Goal: Check status: Verify the current state of an ongoing process or item

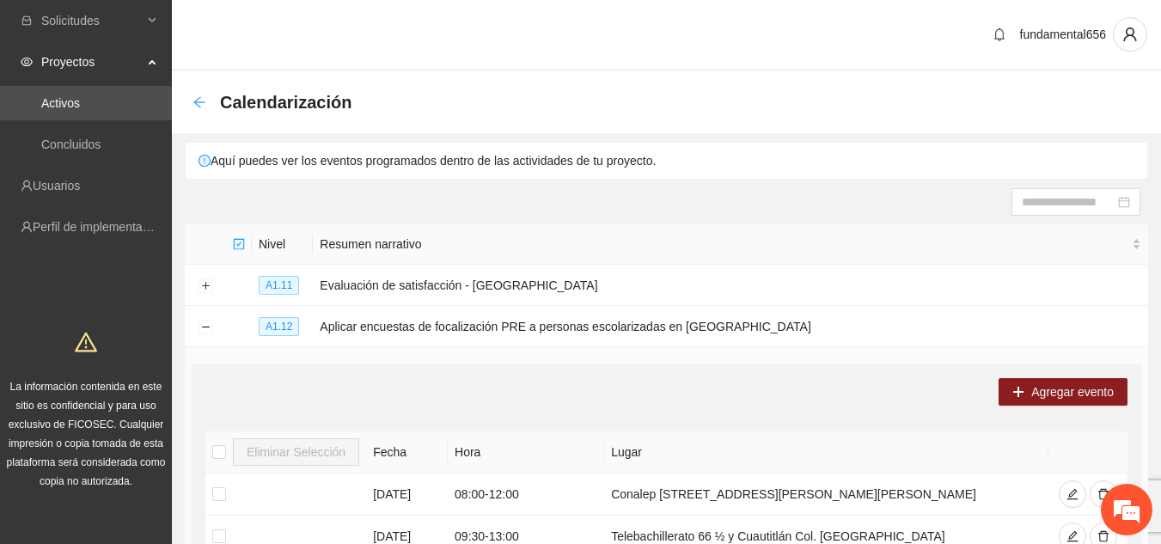
click at [193, 97] on icon "arrow-left" at bounding box center [199, 102] width 14 height 14
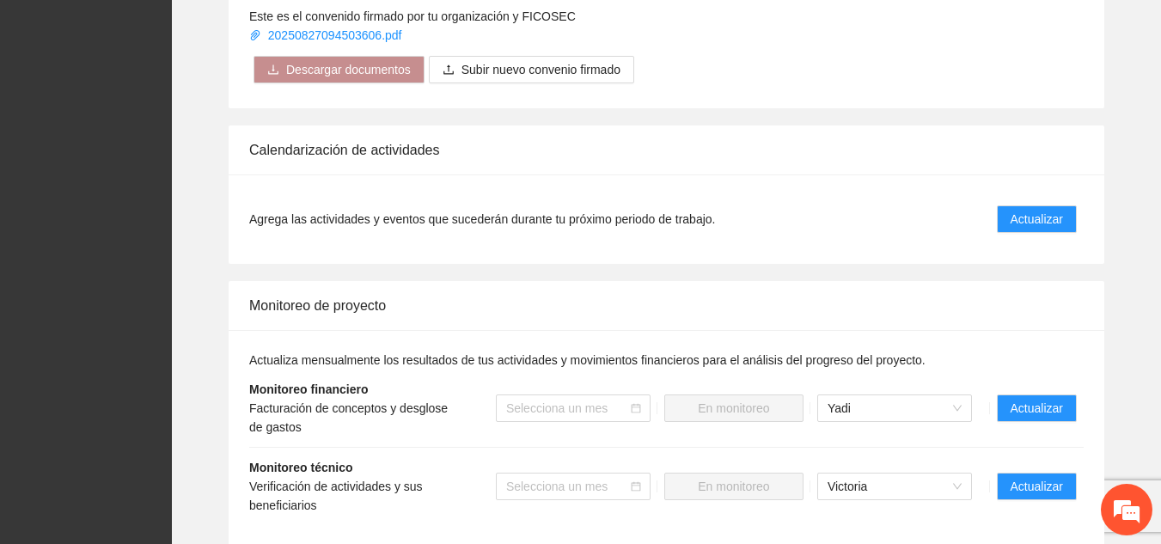
scroll to position [1372, 0]
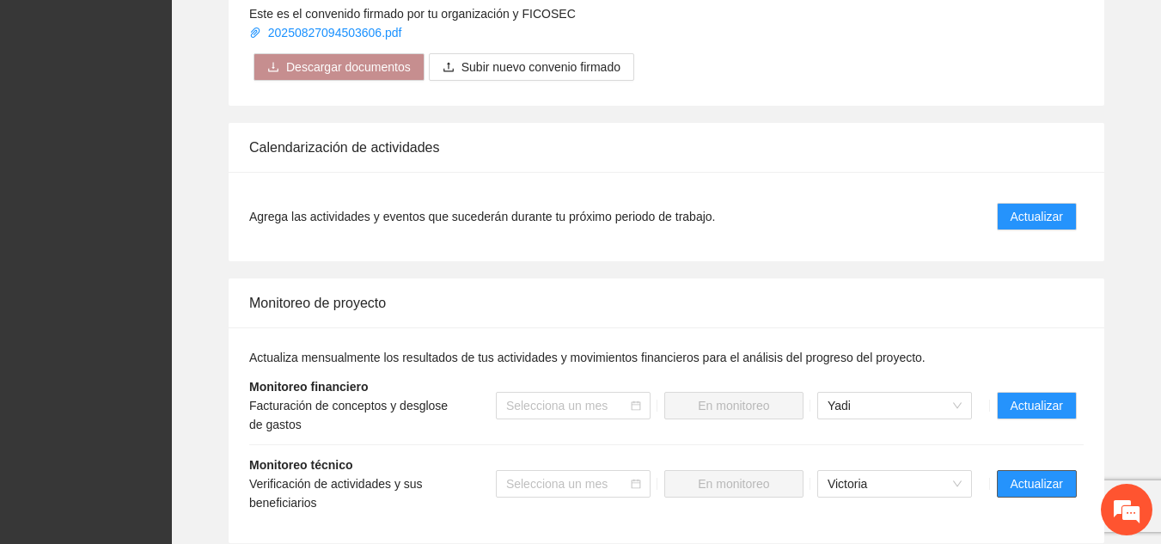
click at [591, 464] on span "Actualizar" at bounding box center [1036, 483] width 52 height 19
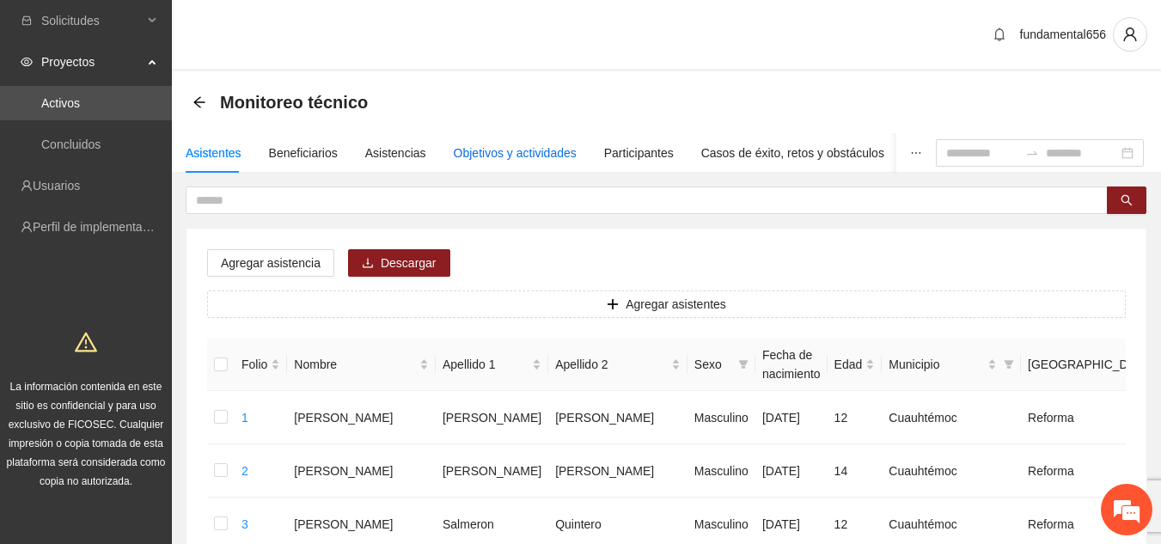
click at [498, 147] on div "Objetivos y actividades" at bounding box center [515, 152] width 123 height 19
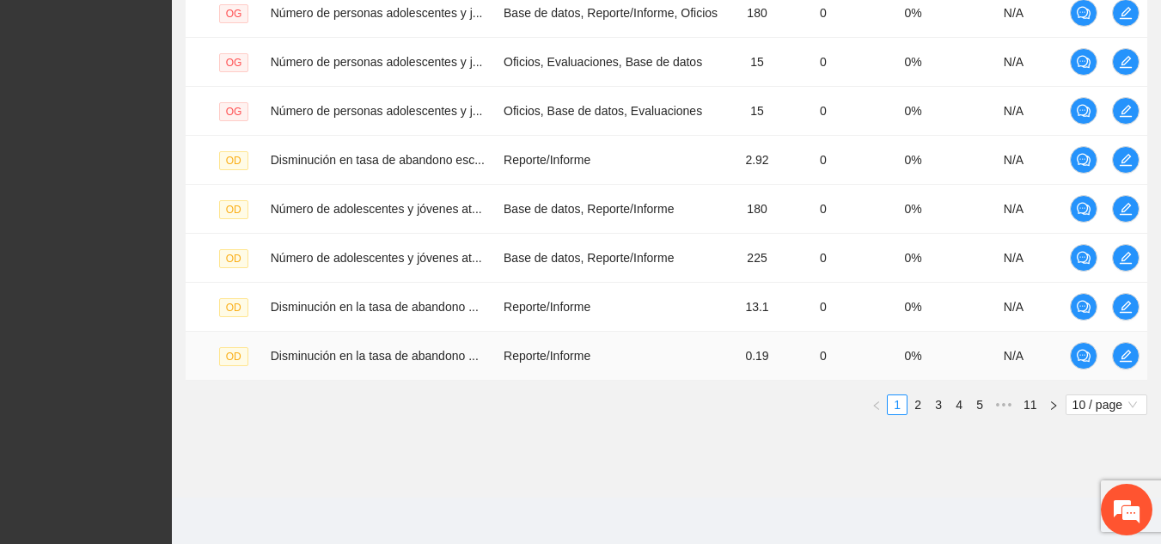
scroll to position [581, 0]
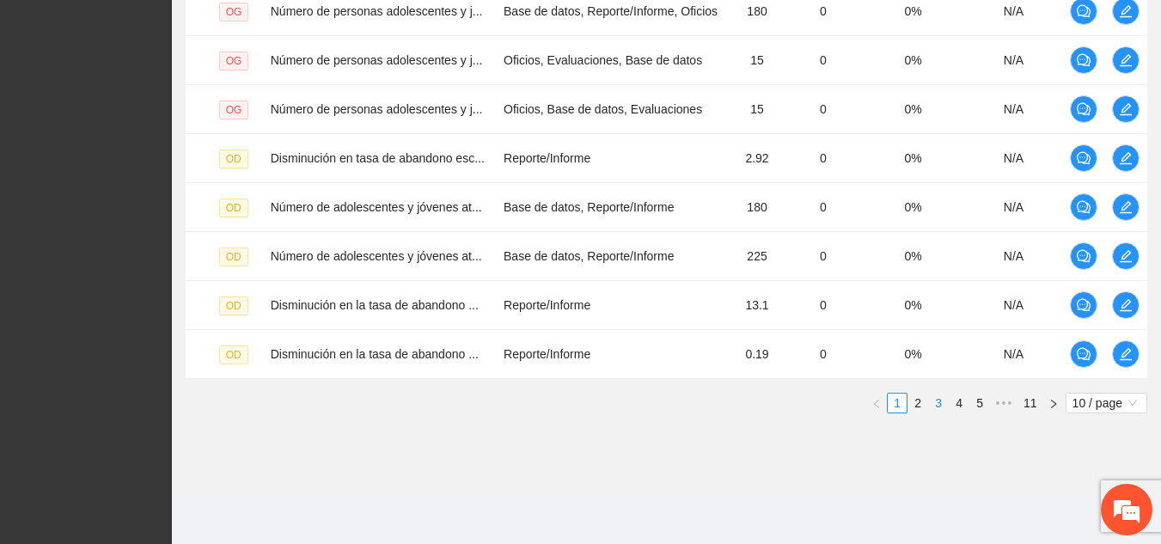
click at [591, 401] on link "3" at bounding box center [938, 403] width 19 height 19
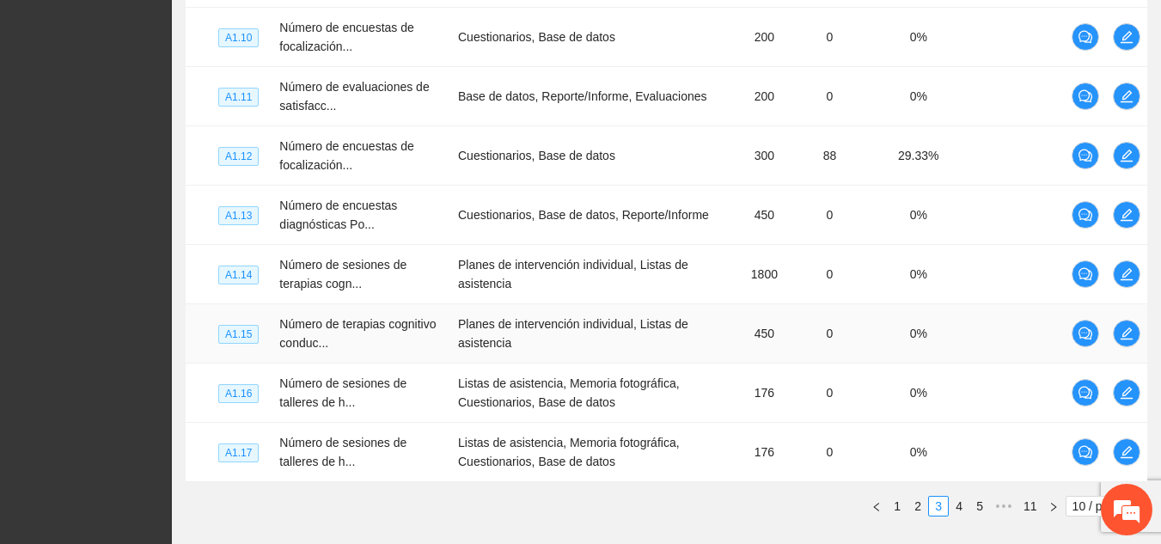
scroll to position [647, 0]
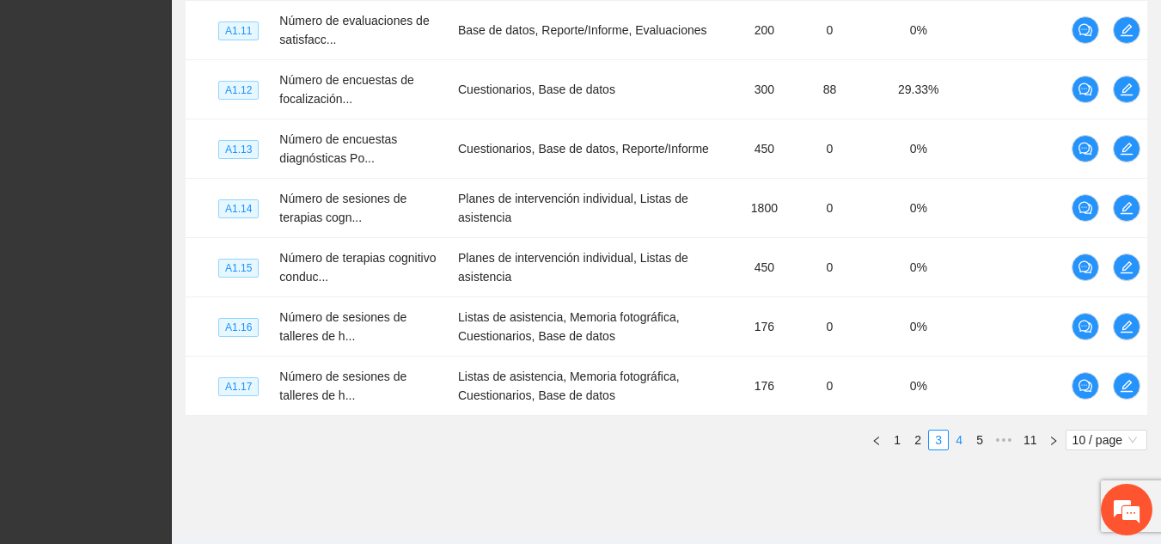
click at [591, 441] on link "4" at bounding box center [958, 439] width 19 height 19
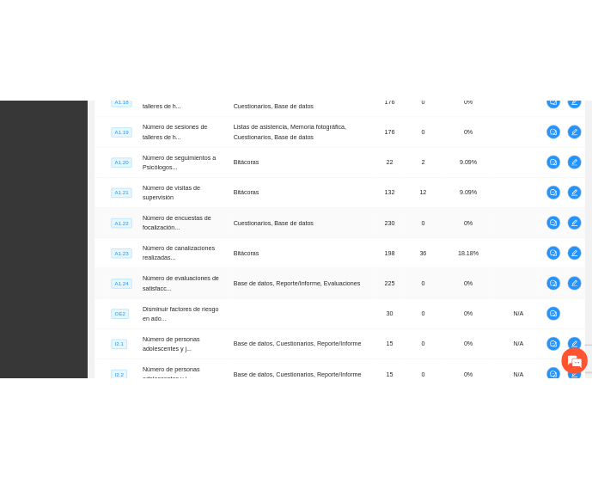
scroll to position [496, 0]
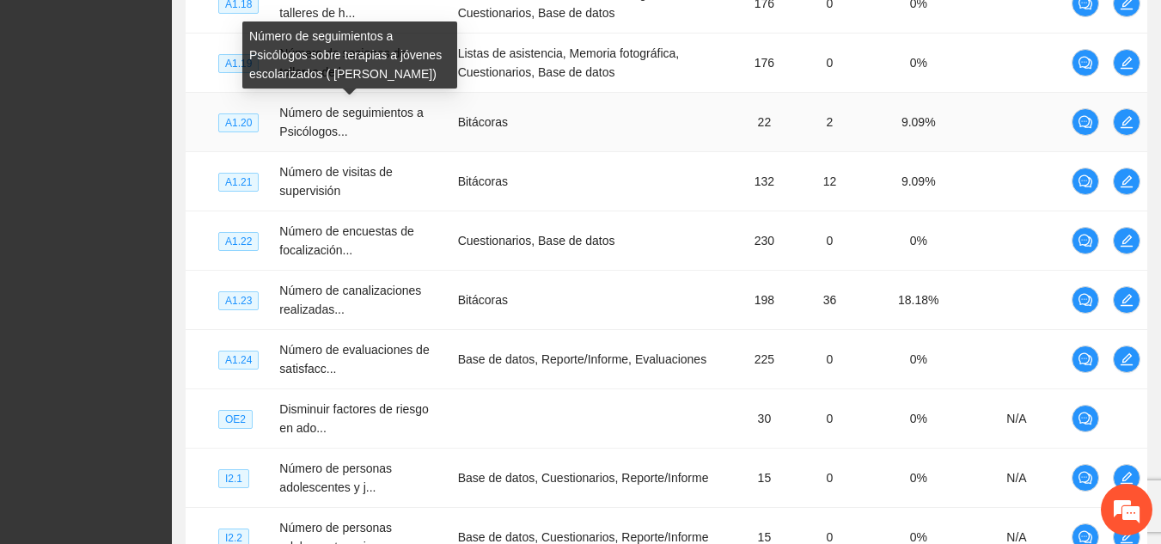
click at [396, 113] on span "Número de seguimientos a Psicólogos..." at bounding box center [350, 122] width 143 height 33
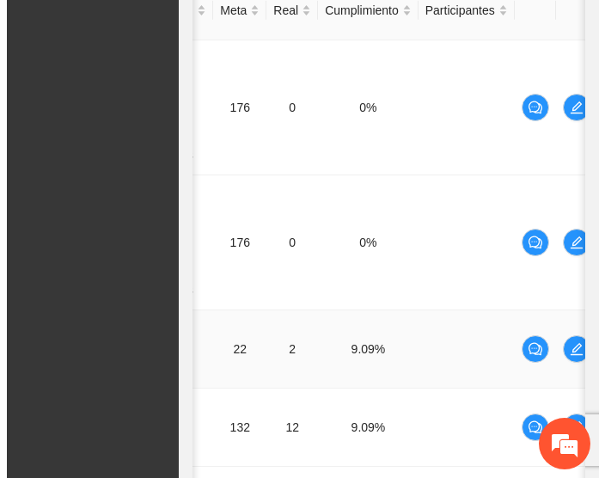
scroll to position [0, 275]
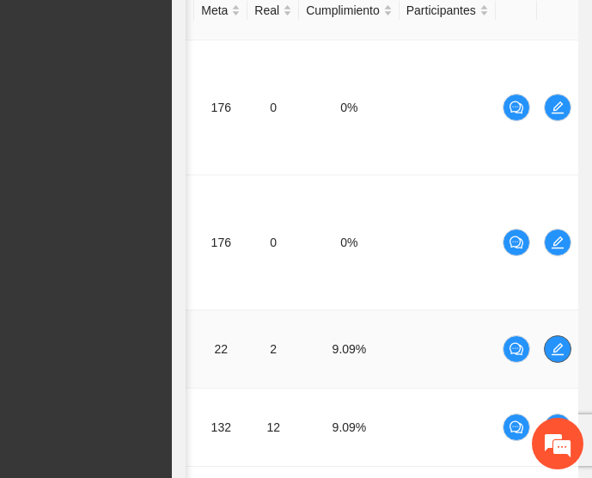
click at [560, 343] on icon "edit" at bounding box center [558, 349] width 12 height 12
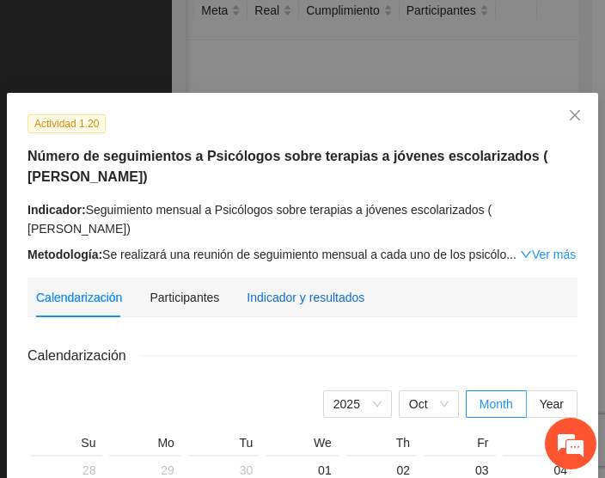
click at [321, 288] on div "Indicador y resultados" at bounding box center [306, 297] width 118 height 19
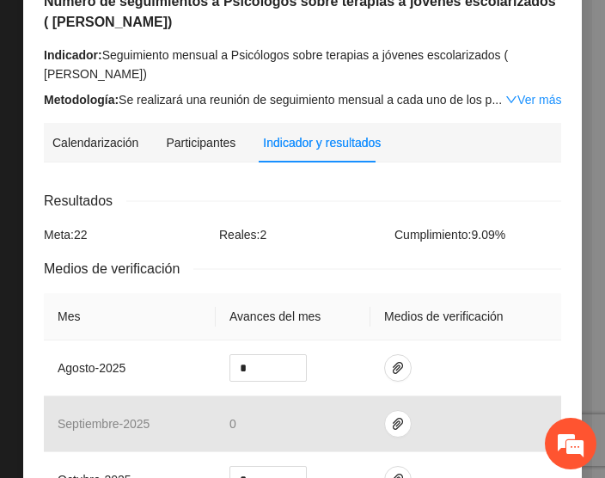
scroll to position [168, 0]
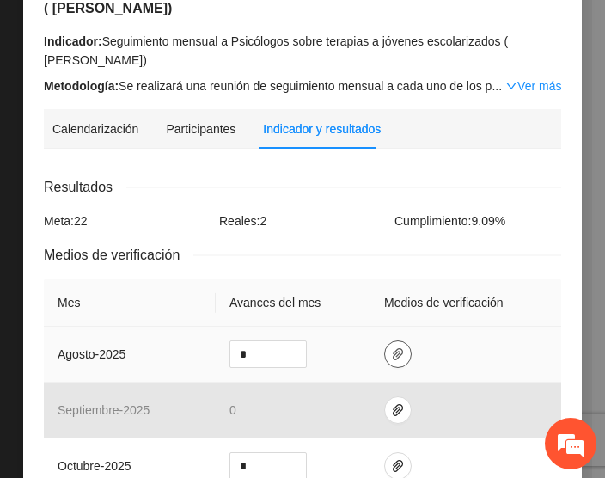
click at [388, 345] on button "button" at bounding box center [397, 353] width 27 height 27
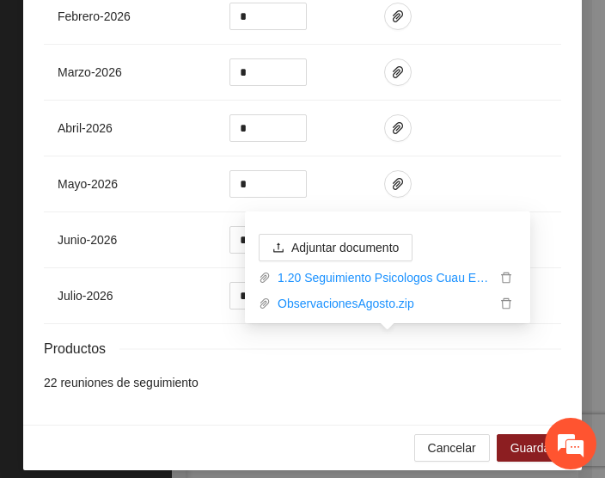
scroll to position [853, 0]
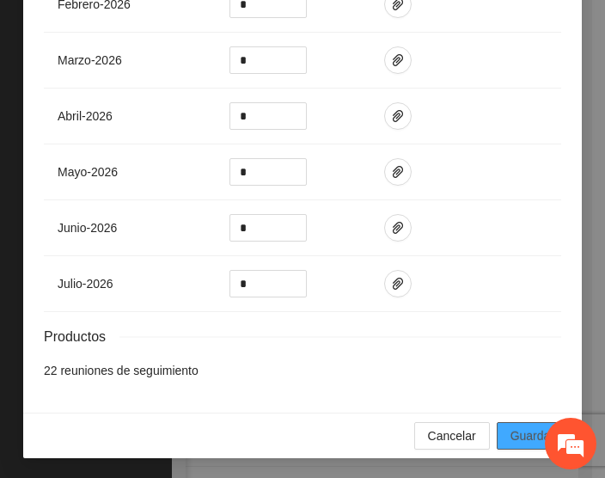
click at [518, 433] on span "Guardar" at bounding box center [532, 435] width 44 height 19
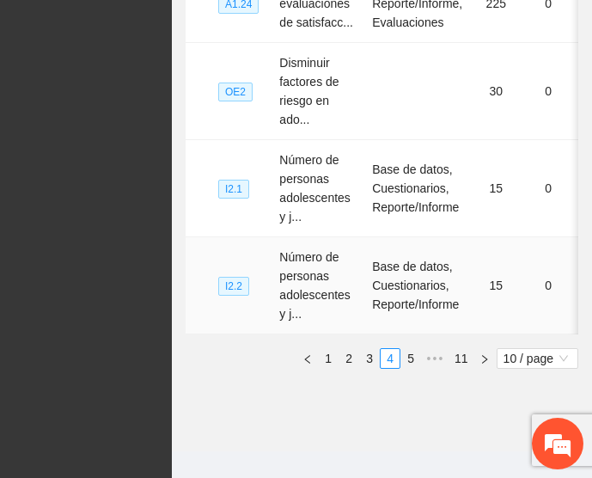
scroll to position [1169, 0]
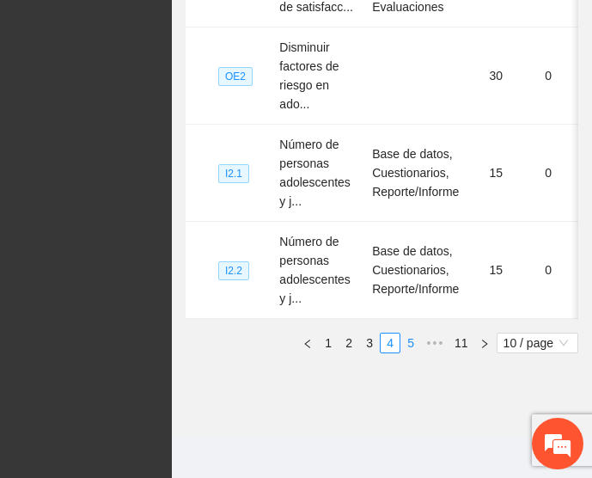
click at [411, 338] on link "5" at bounding box center [410, 342] width 19 height 19
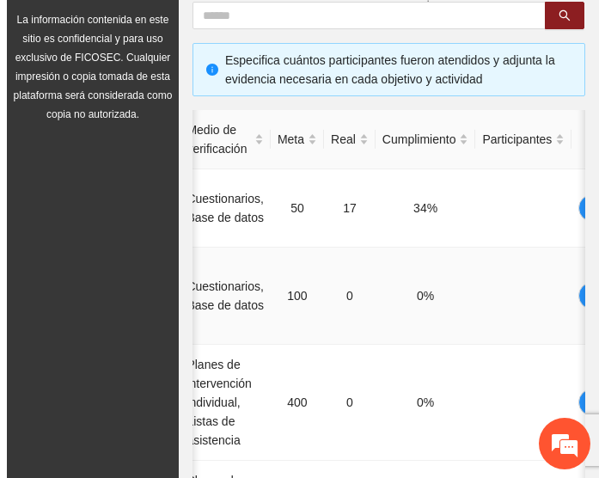
scroll to position [0, 259]
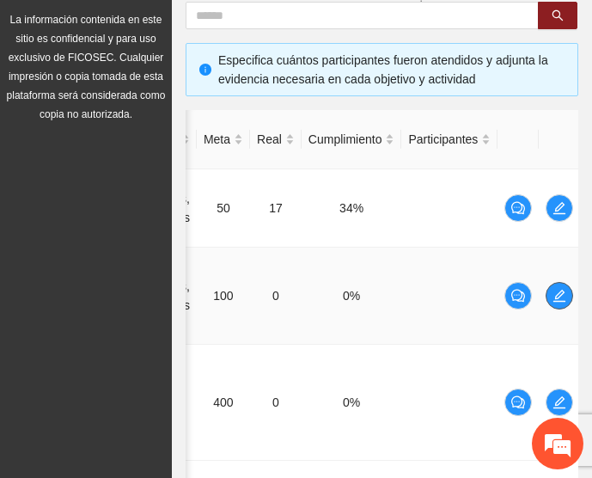
click at [564, 289] on span "edit" at bounding box center [559, 296] width 26 height 14
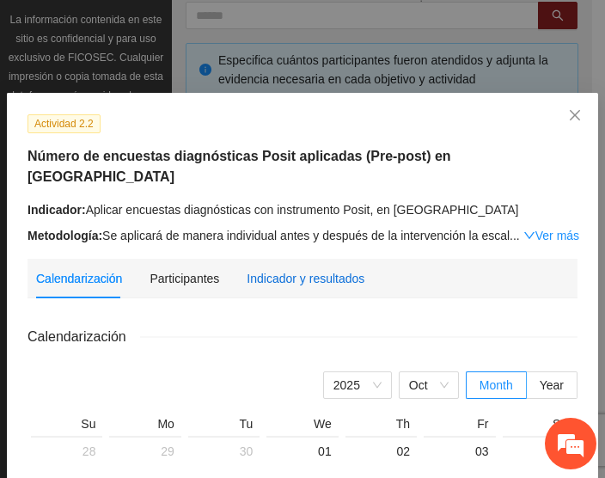
click at [275, 269] on div "Indicador y resultados" at bounding box center [306, 278] width 118 height 19
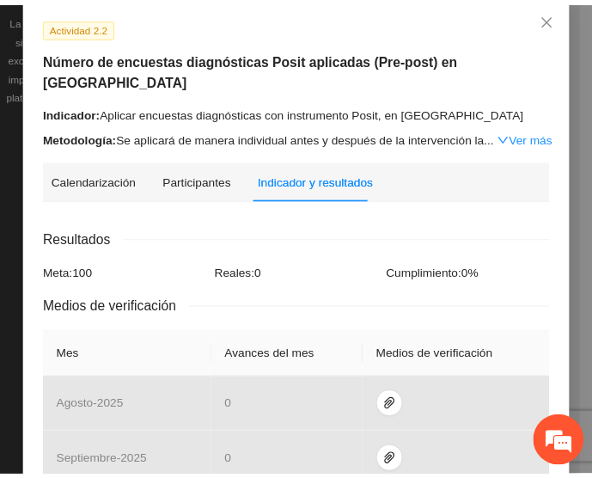
scroll to position [0, 0]
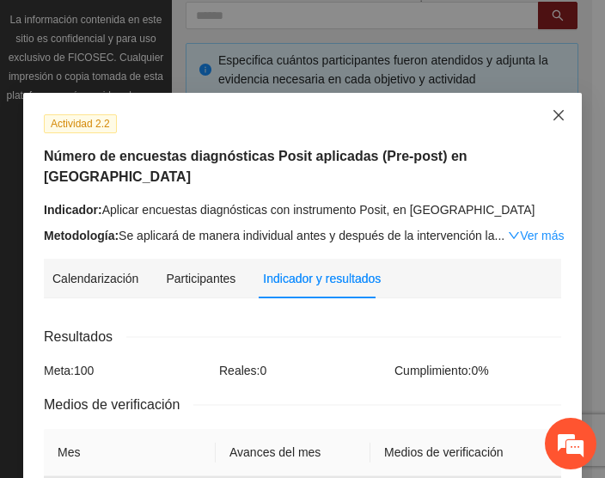
click at [552, 119] on icon "close" at bounding box center [559, 115] width 14 height 14
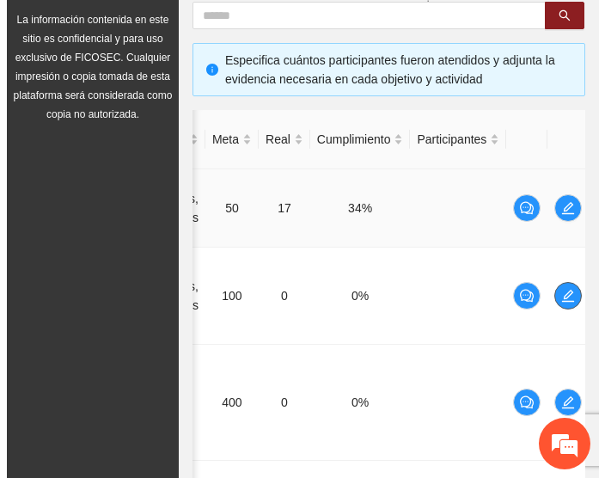
scroll to position [0, 259]
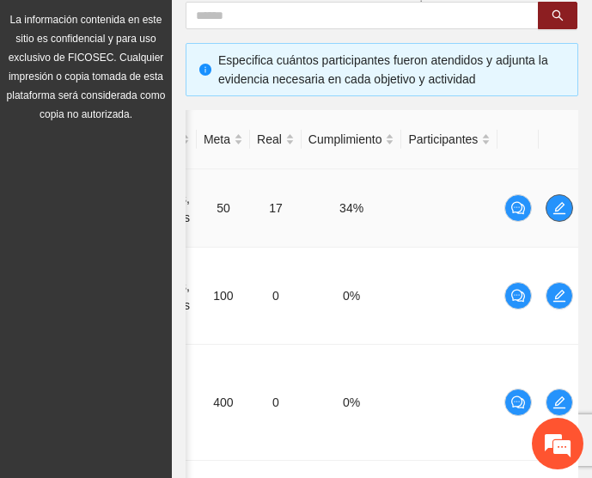
click at [562, 202] on icon "edit" at bounding box center [559, 208] width 12 height 12
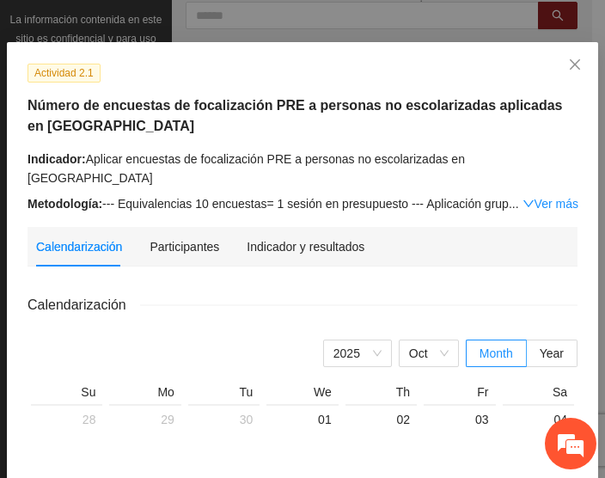
scroll to position [51, 0]
click at [261, 237] on div "Indicador y resultados" at bounding box center [306, 246] width 118 height 19
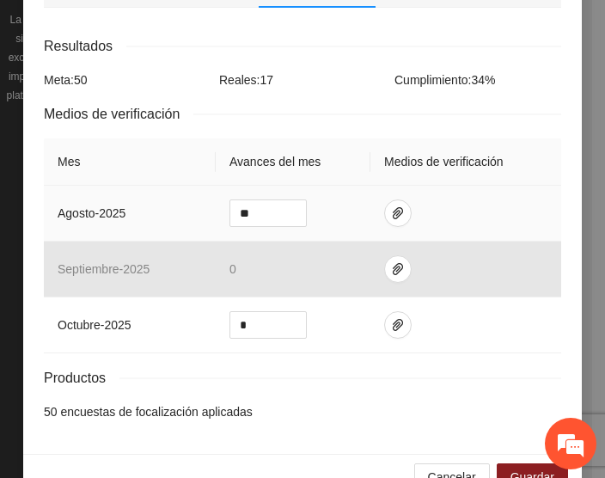
scroll to position [311, 0]
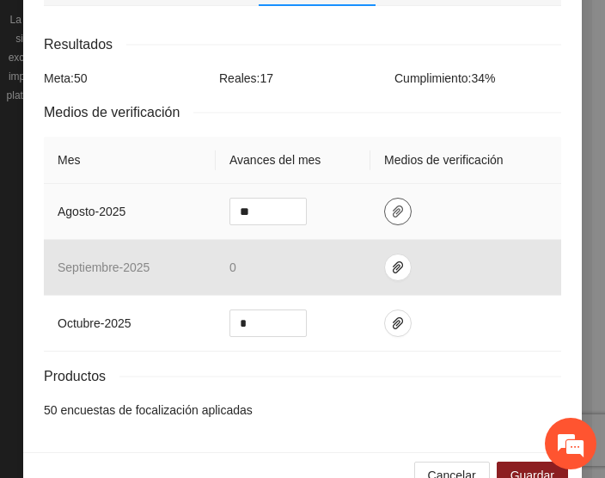
click at [391, 198] on button "button" at bounding box center [397, 211] width 27 height 27
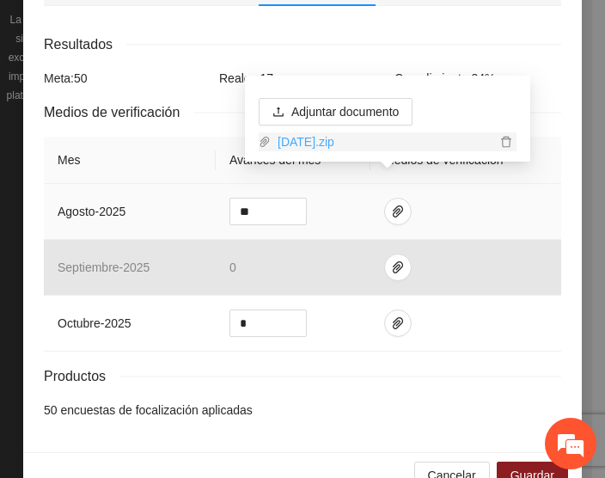
click at [330, 138] on link "[DATE].zip" at bounding box center [383, 141] width 225 height 19
